Goal: Use online tool/utility: Utilize a website feature to perform a specific function

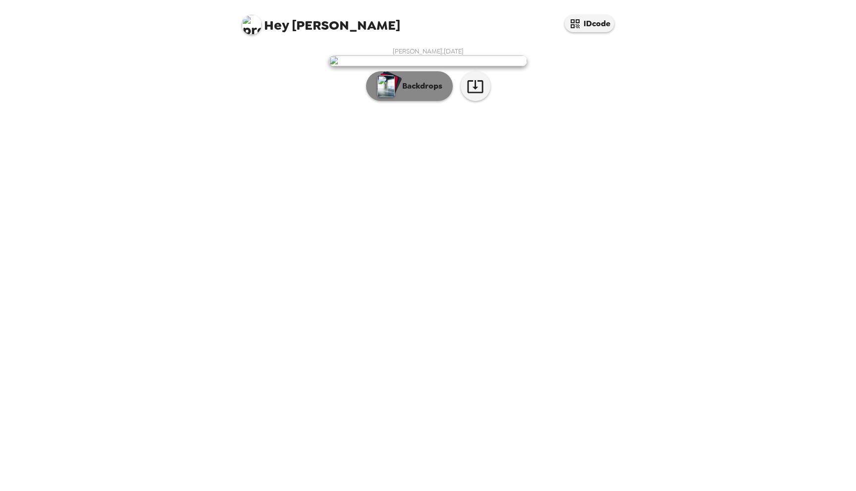
click at [430, 92] on p "Backdrops" at bounding box center [419, 86] width 45 height 12
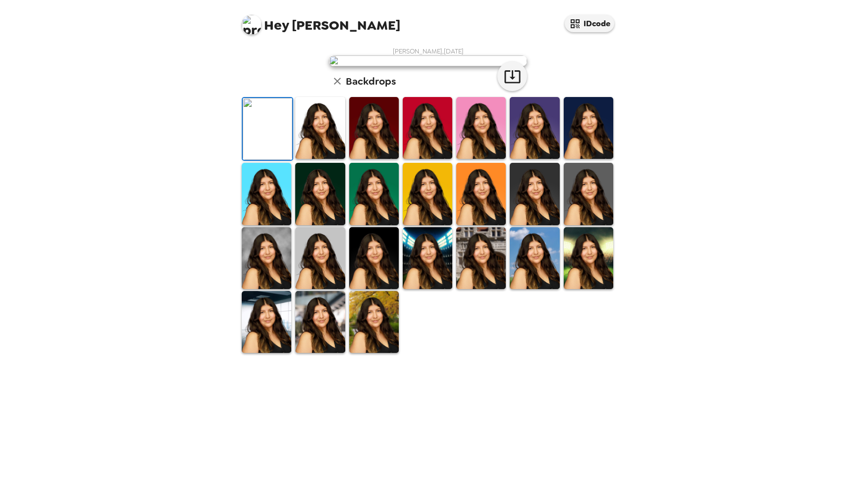
scroll to position [50, 0]
click at [486, 159] on img at bounding box center [481, 128] width 50 height 62
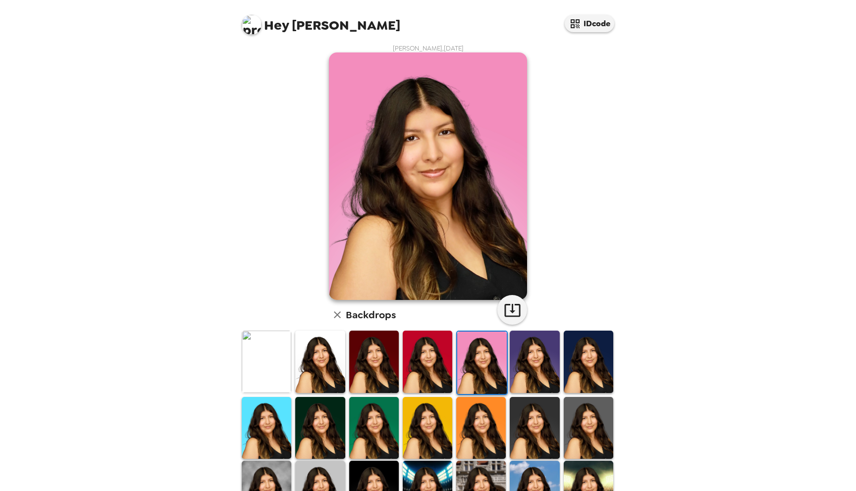
scroll to position [7, 0]
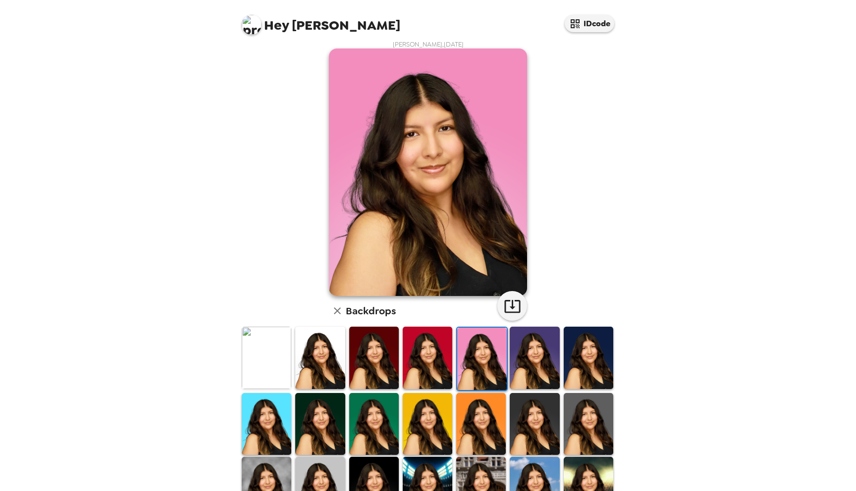
click at [260, 344] on img at bounding box center [267, 358] width 50 height 62
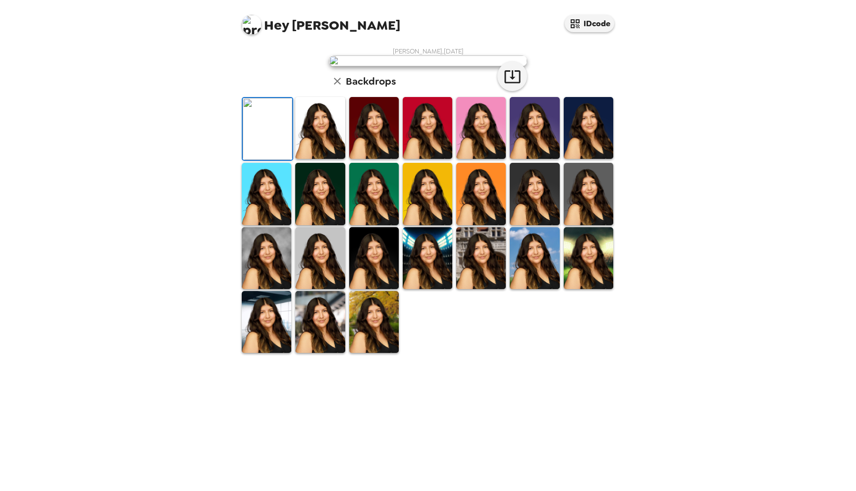
scroll to position [115, 0]
click at [273, 289] on img at bounding box center [267, 258] width 50 height 62
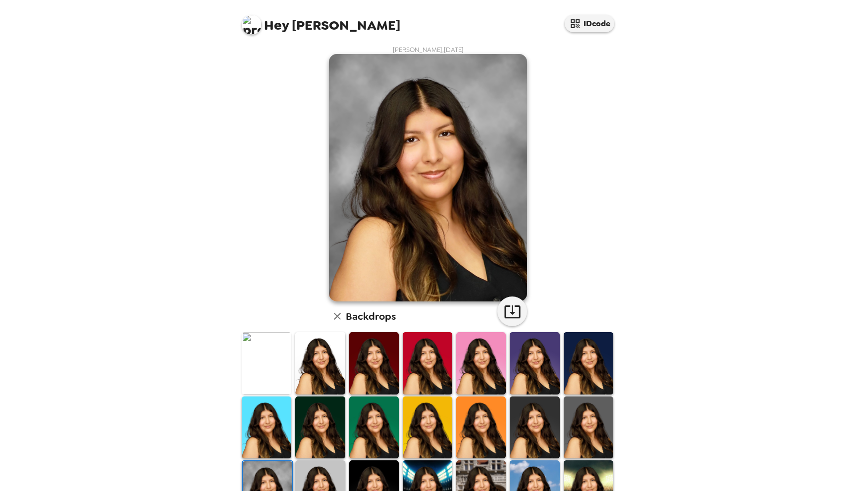
scroll to position [0, 0]
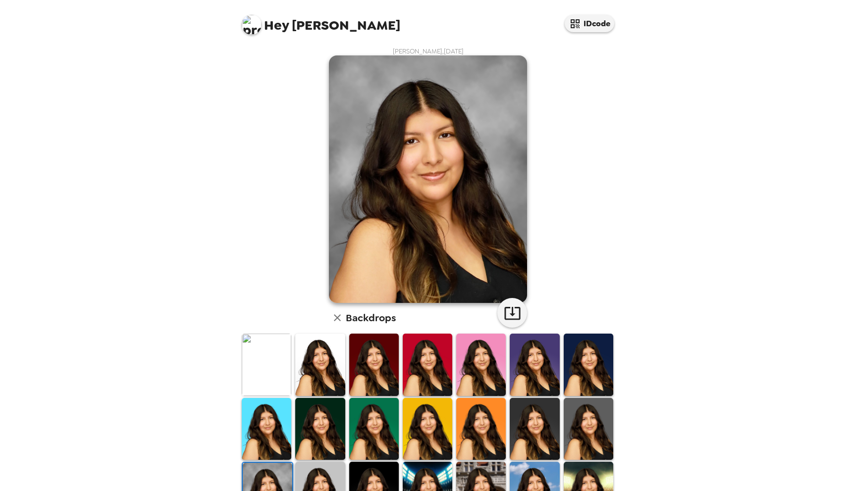
click at [270, 363] on img at bounding box center [267, 365] width 50 height 62
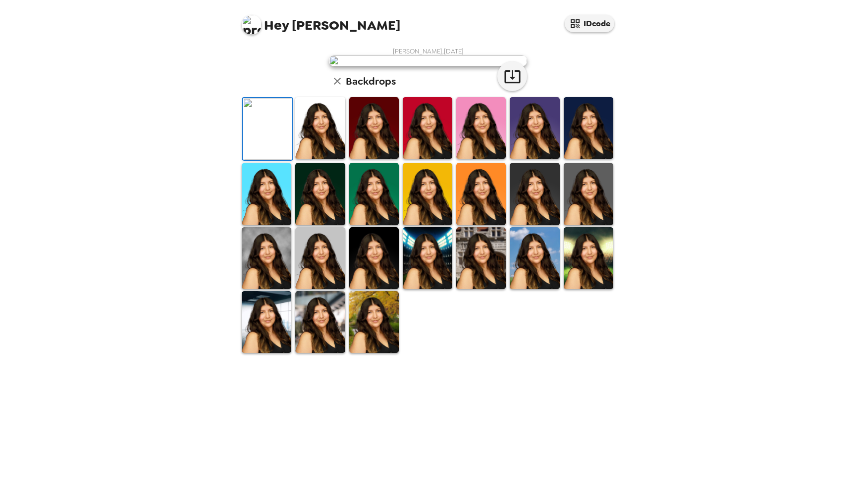
scroll to position [115, 0]
click at [321, 353] on img at bounding box center [320, 322] width 50 height 62
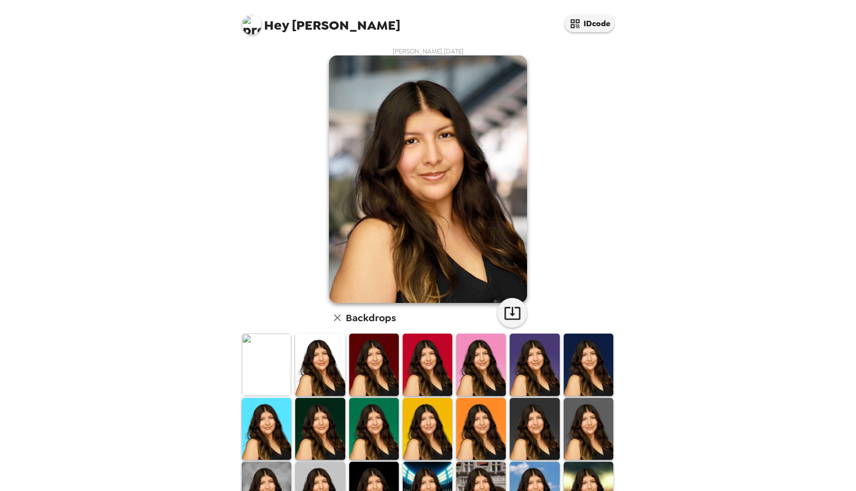
scroll to position [1, 0]
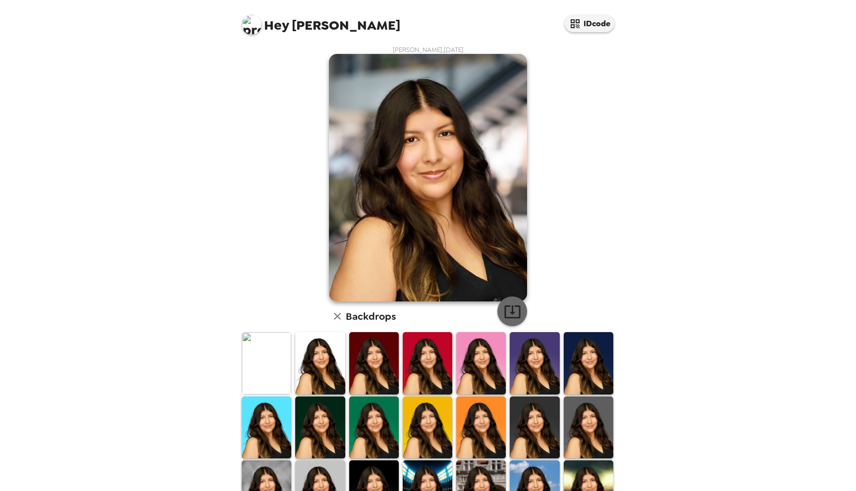
click at [511, 308] on icon "button" at bounding box center [512, 311] width 17 height 17
click at [277, 355] on img at bounding box center [267, 363] width 50 height 62
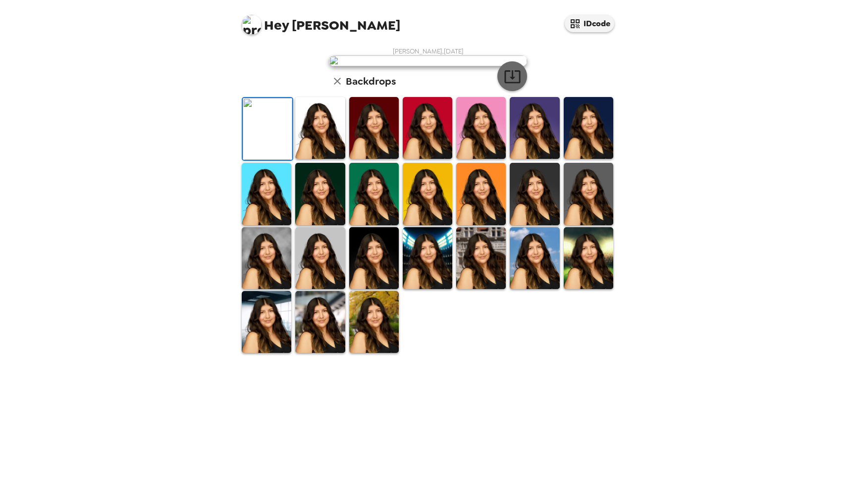
click at [511, 85] on icon "button" at bounding box center [512, 76] width 17 height 17
click at [584, 159] on img at bounding box center [589, 128] width 50 height 62
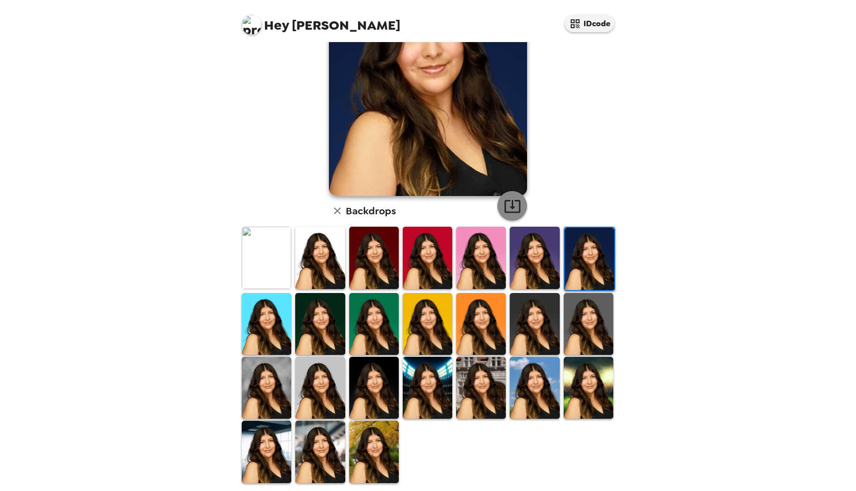
click at [508, 200] on icon "button" at bounding box center [512, 206] width 16 height 13
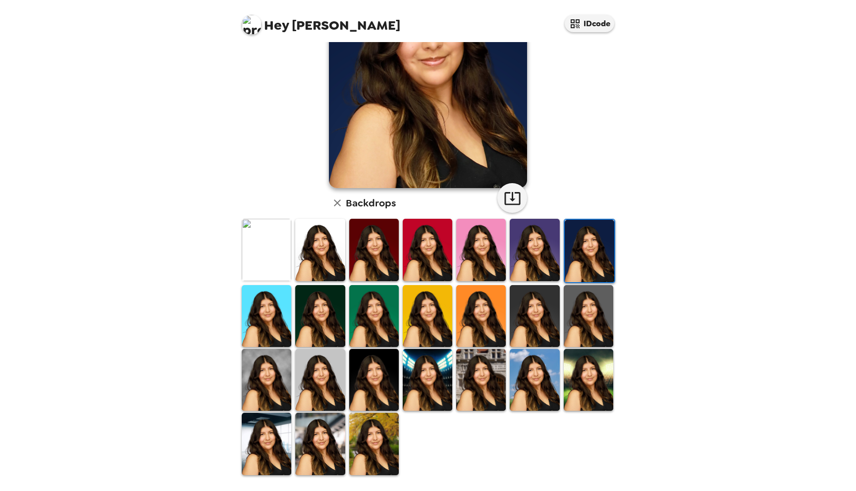
click at [275, 447] on img at bounding box center [267, 444] width 50 height 62
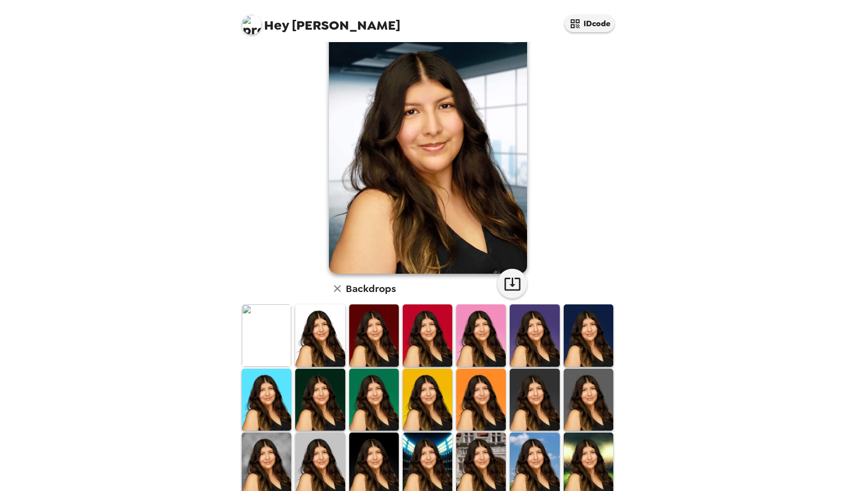
scroll to position [59, 0]
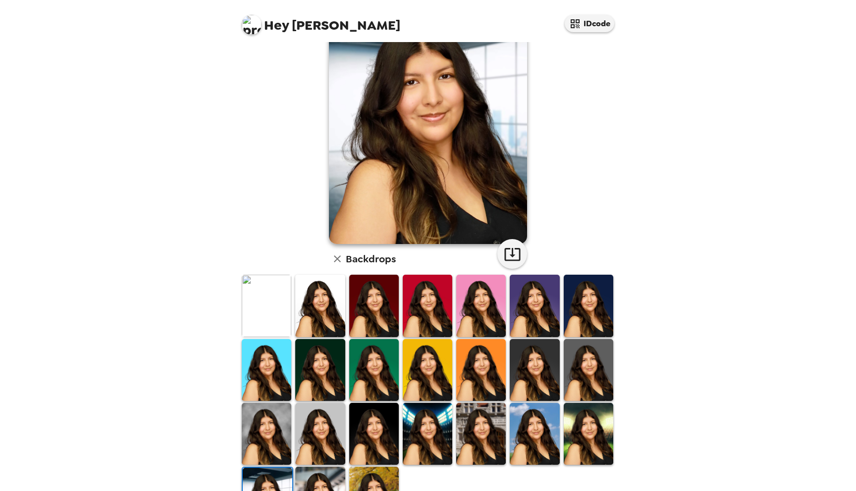
click at [489, 421] on img at bounding box center [481, 434] width 50 height 62
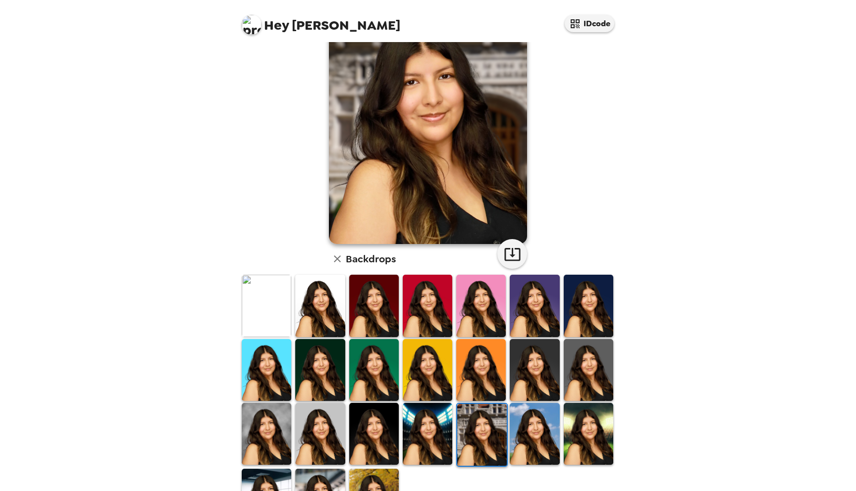
click at [535, 424] on img at bounding box center [535, 434] width 50 height 62
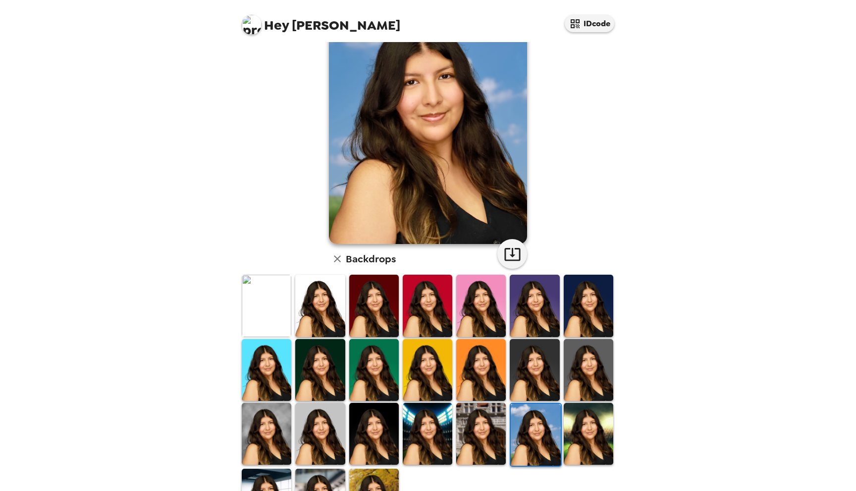
scroll to position [18, 0]
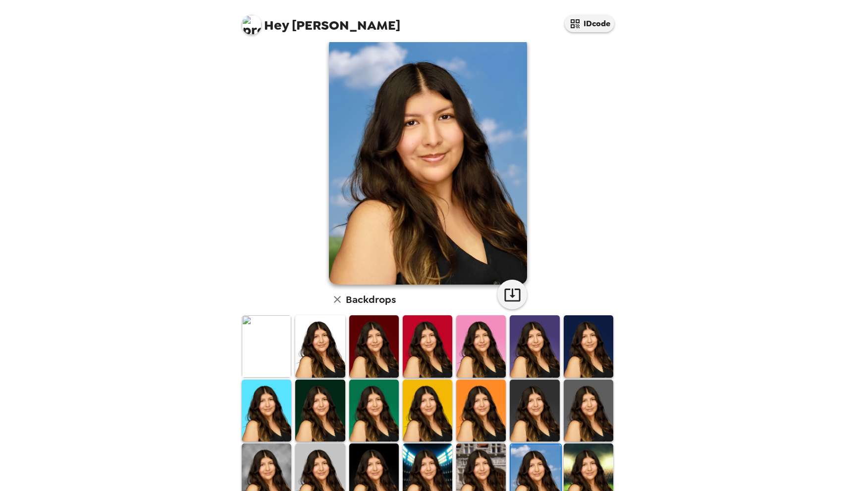
click at [443, 457] on img at bounding box center [428, 475] width 50 height 62
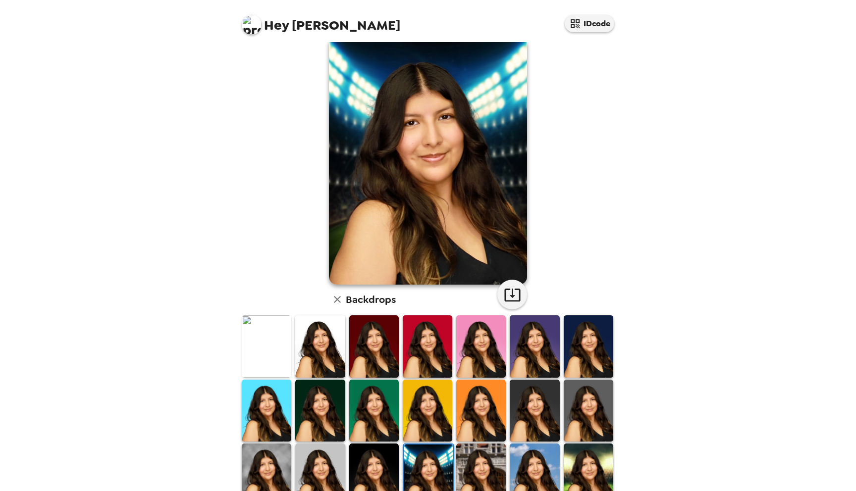
click at [377, 463] on img at bounding box center [374, 475] width 50 height 62
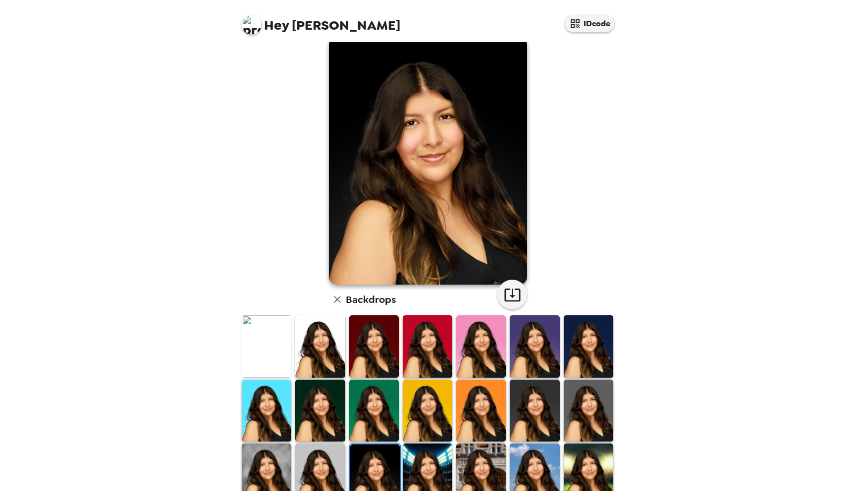
scroll to position [0, 0]
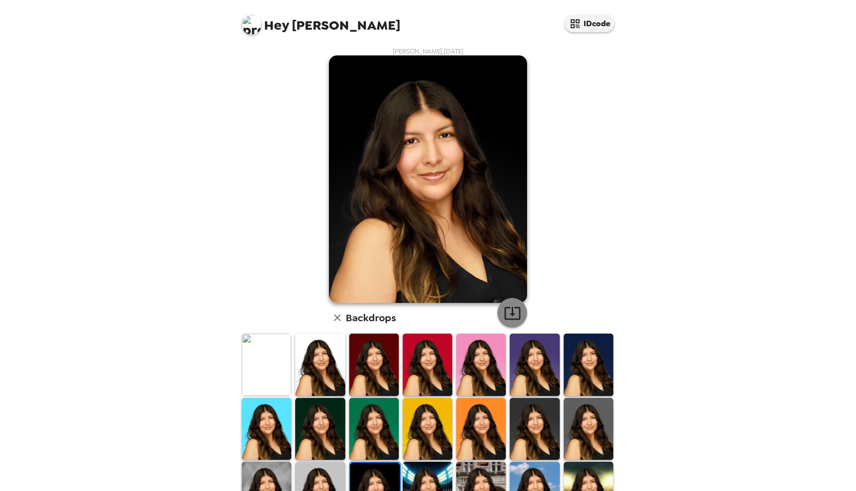
click at [511, 315] on icon "button" at bounding box center [512, 313] width 16 height 13
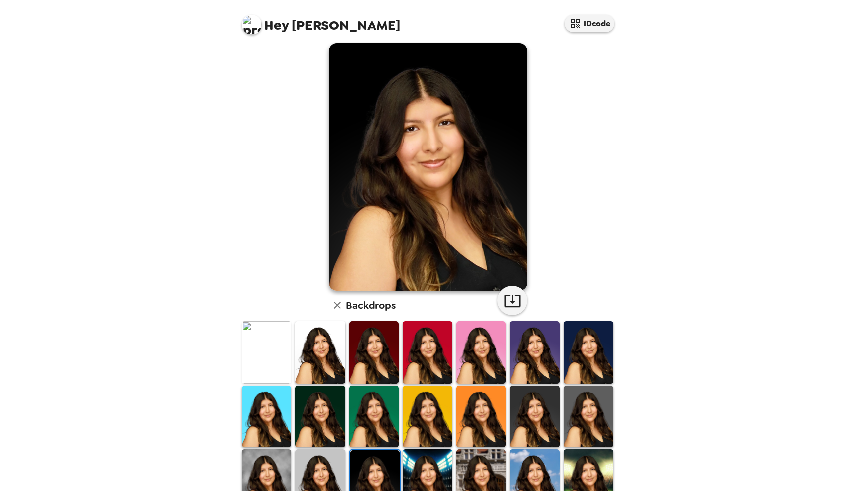
scroll to position [14, 0]
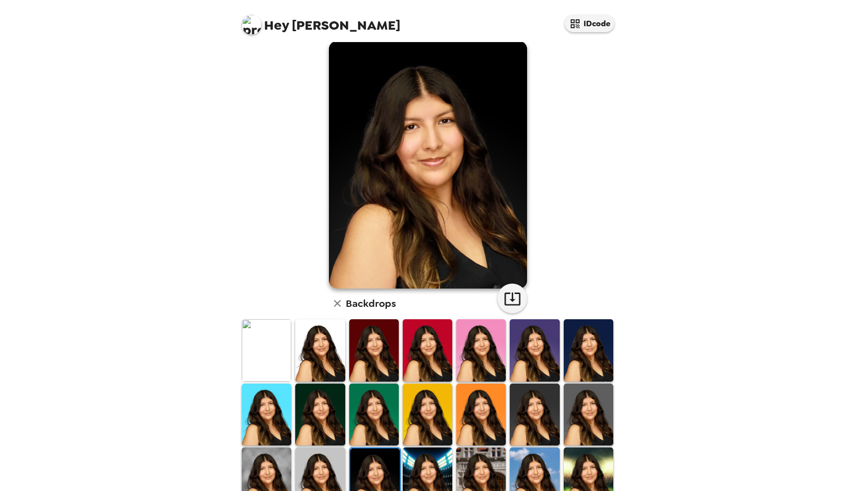
click at [579, 359] on img at bounding box center [589, 350] width 50 height 62
